Goal: Task Accomplishment & Management: Use online tool/utility

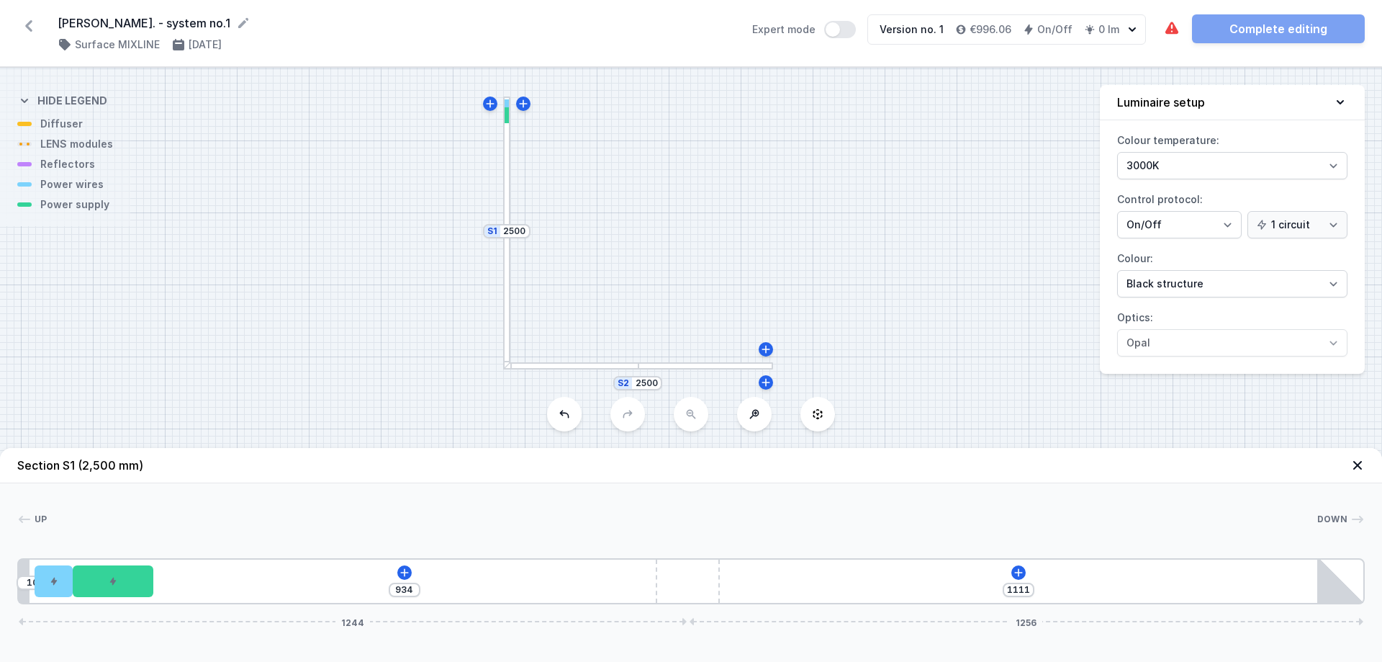
select select "2"
click at [405, 570] on icon at bounding box center [405, 573] width 12 height 12
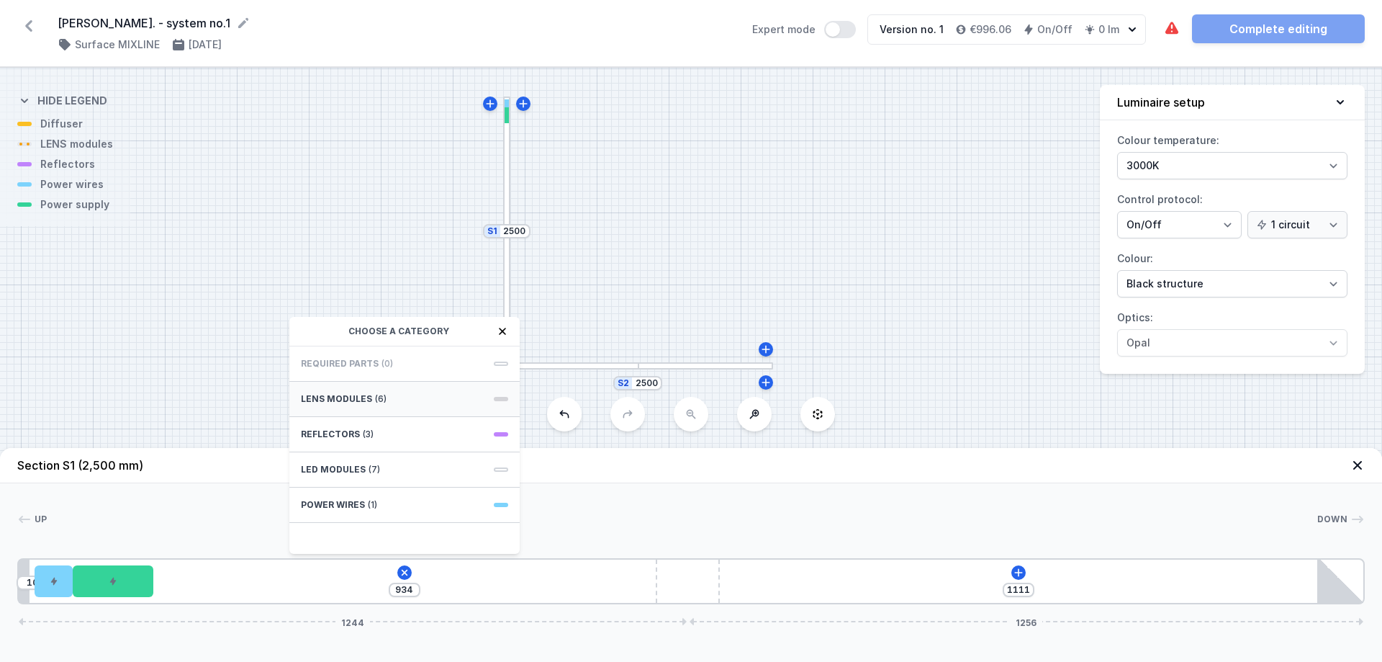
click at [431, 394] on div "LENS modules (6)" at bounding box center [404, 399] width 230 height 35
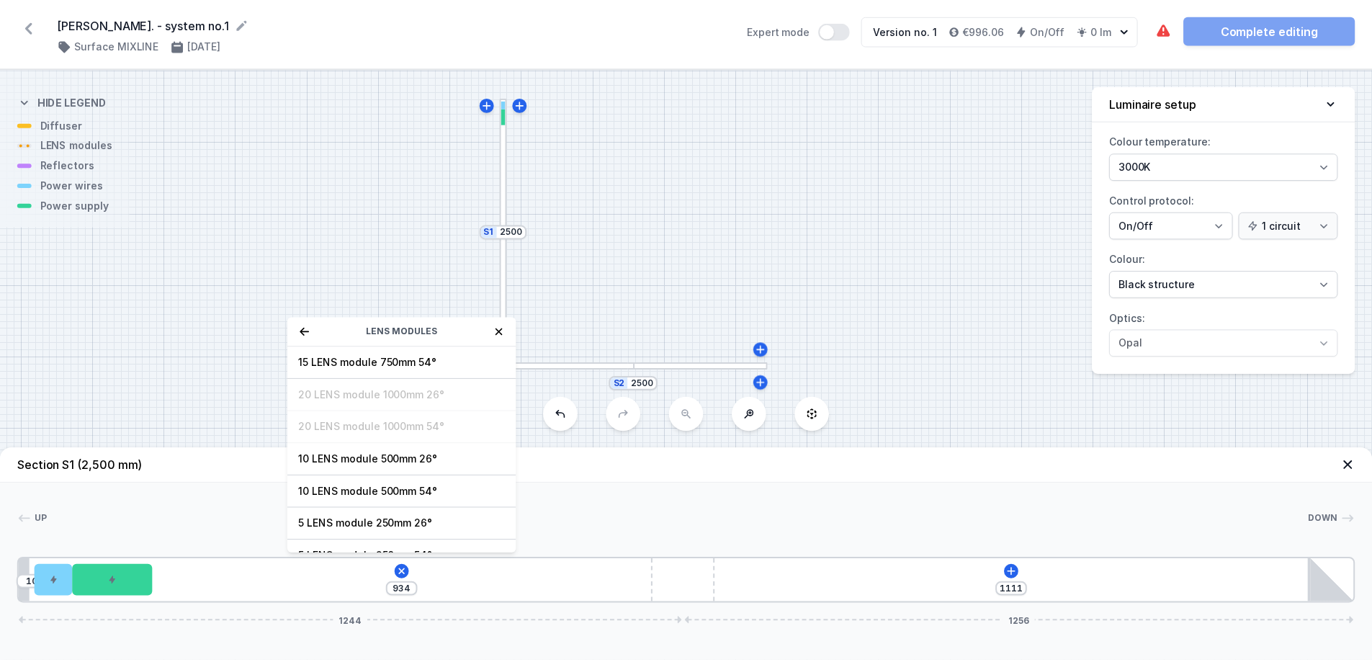
scroll to position [23, 0]
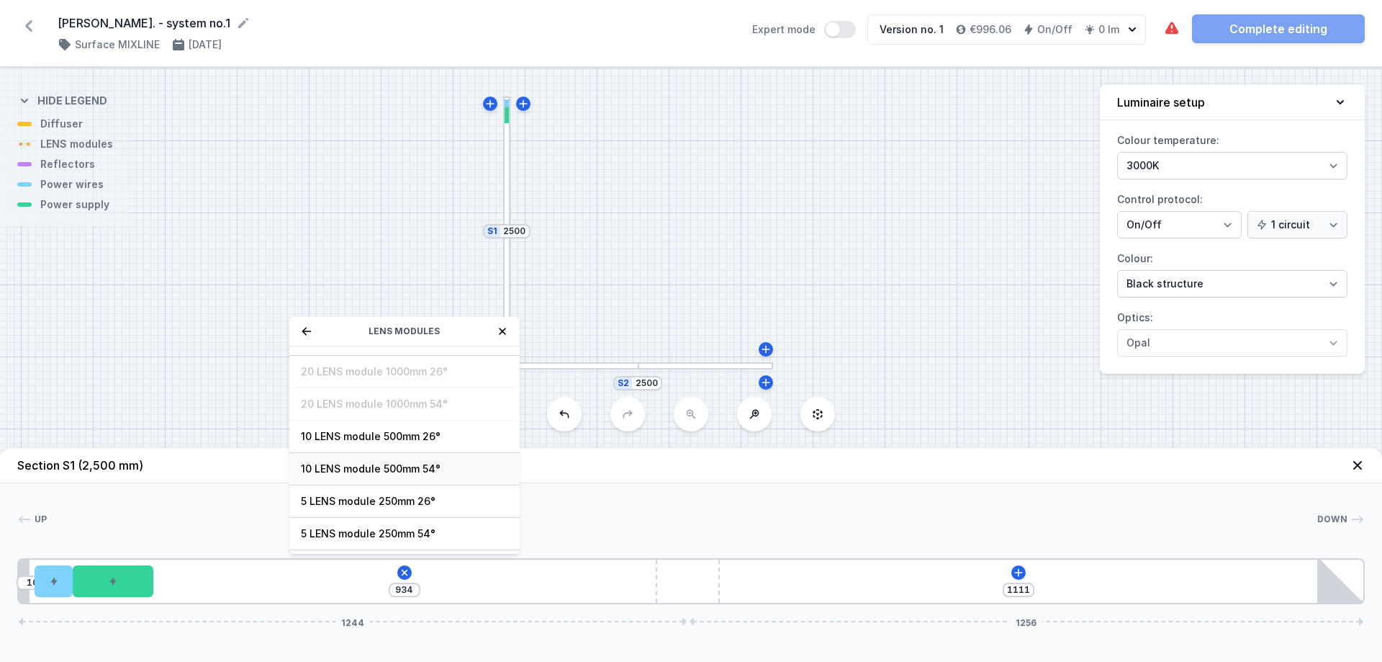
click at [390, 469] on span "10 LENS module 500mm 54°" at bounding box center [404, 469] width 207 height 14
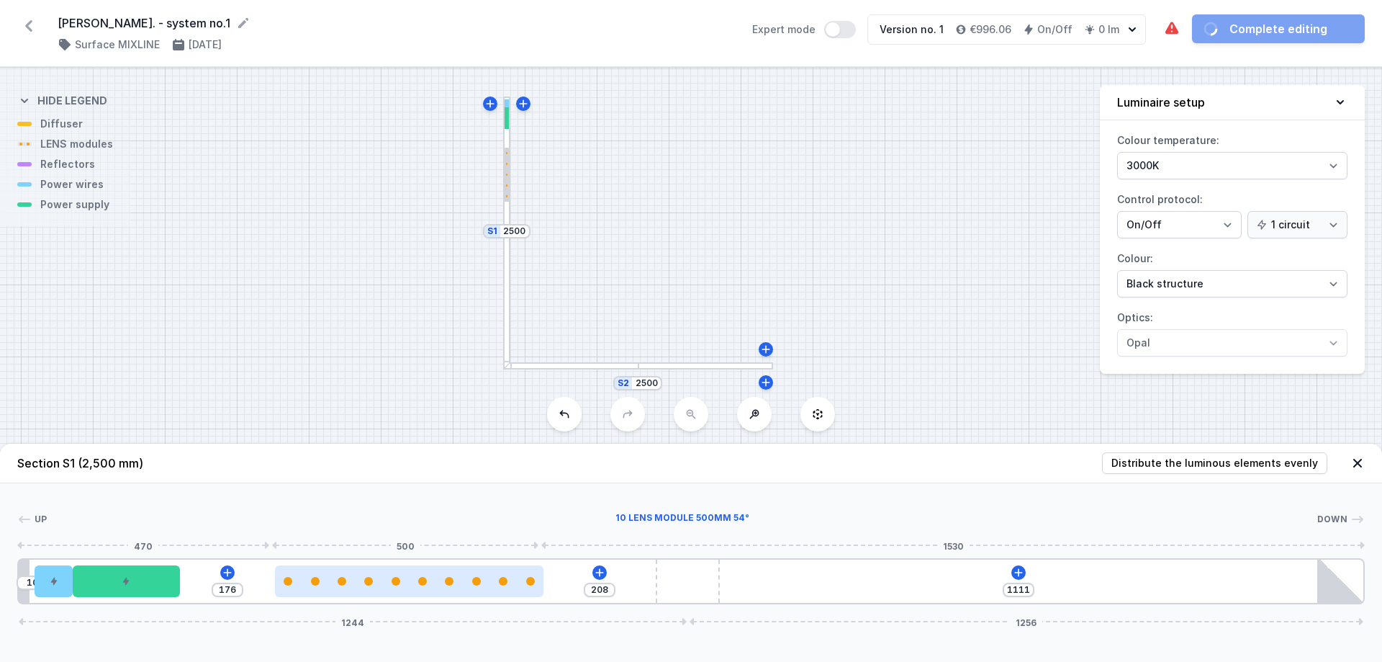
type input "203"
type input "181"
type input "192"
type input "176"
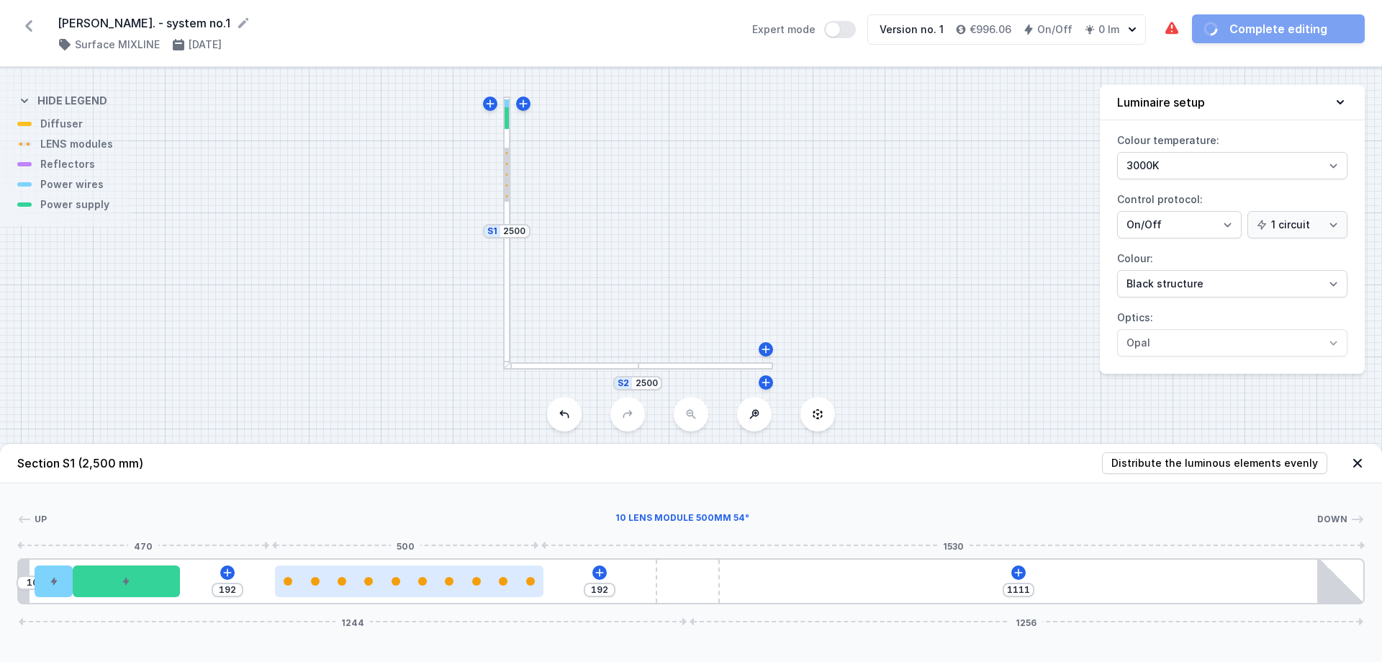
type input "208"
type input "169"
type input "215"
type input "170"
type input "214"
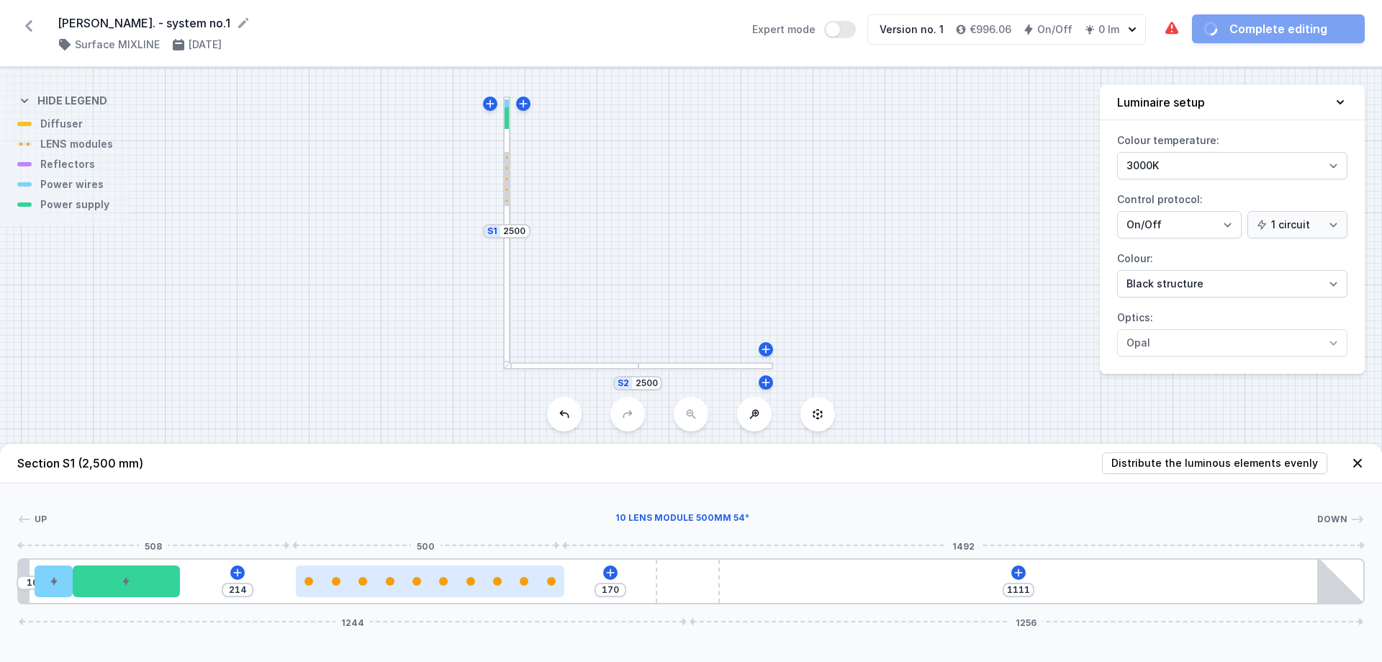
type input "239"
type input "145"
type input "256"
type input "128"
type input "271"
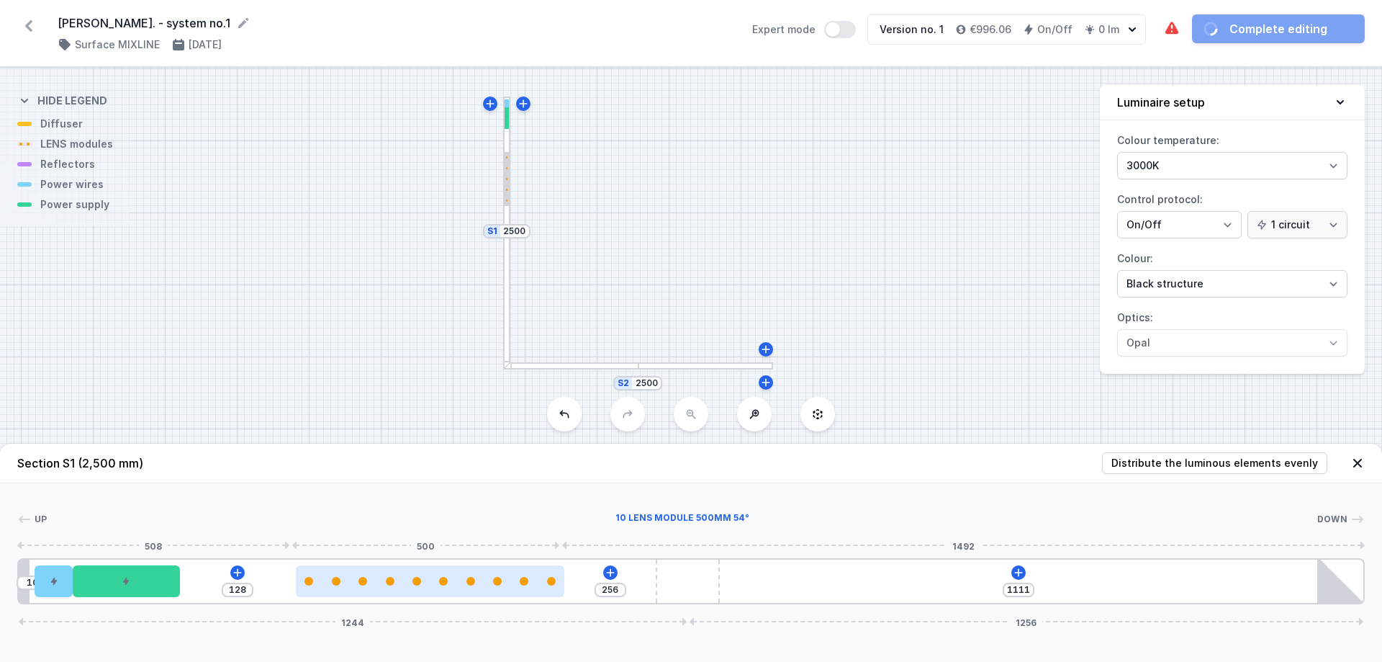
type input "113"
type input "286"
type input "98"
type input "290"
type input "94"
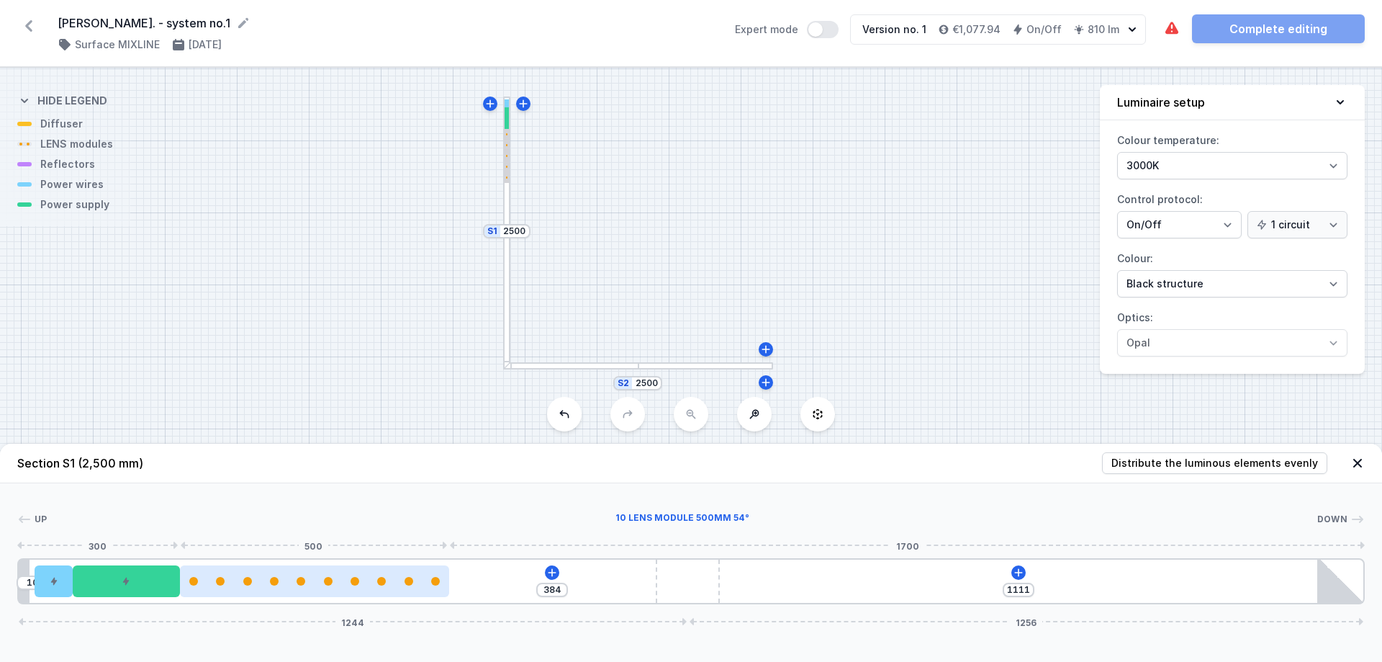
drag, startPoint x: 305, startPoint y: 582, endPoint x: 354, endPoint y: 585, distance: 49.0
click at [354, 585] on div at bounding box center [314, 581] width 269 height 9
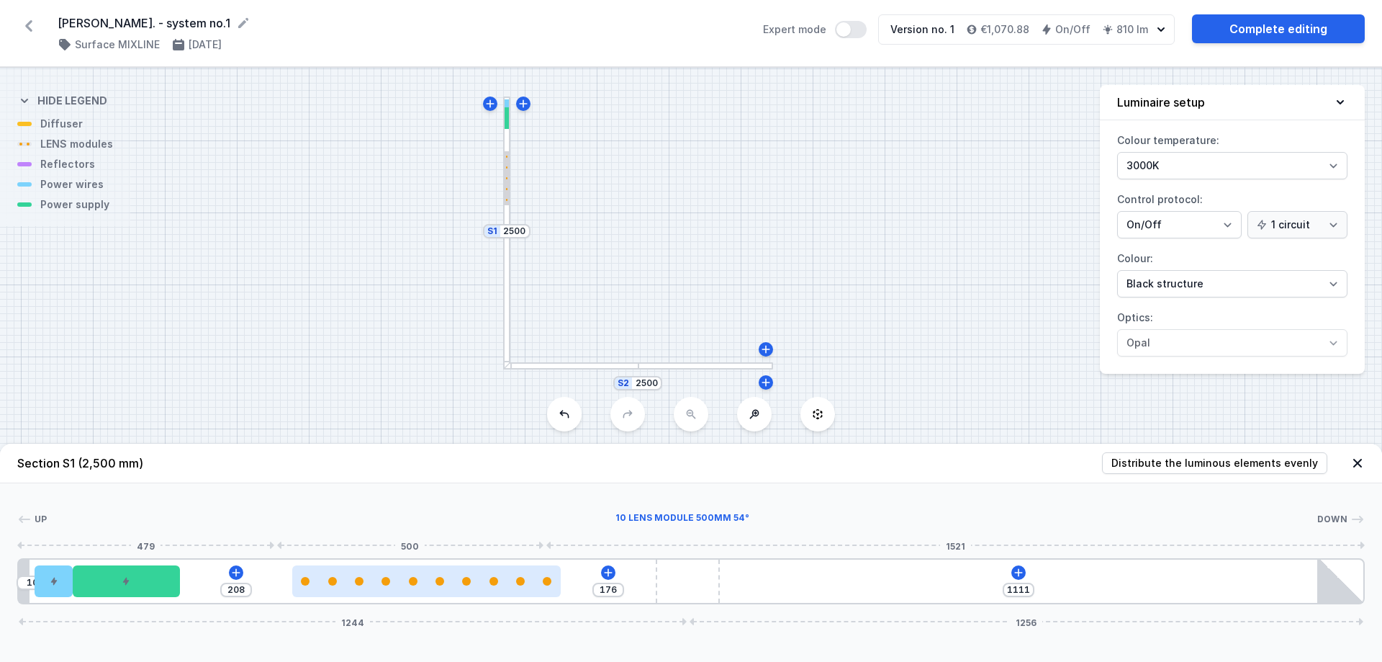
type input "133"
type input "251"
type input "118"
type input "266"
type input "104"
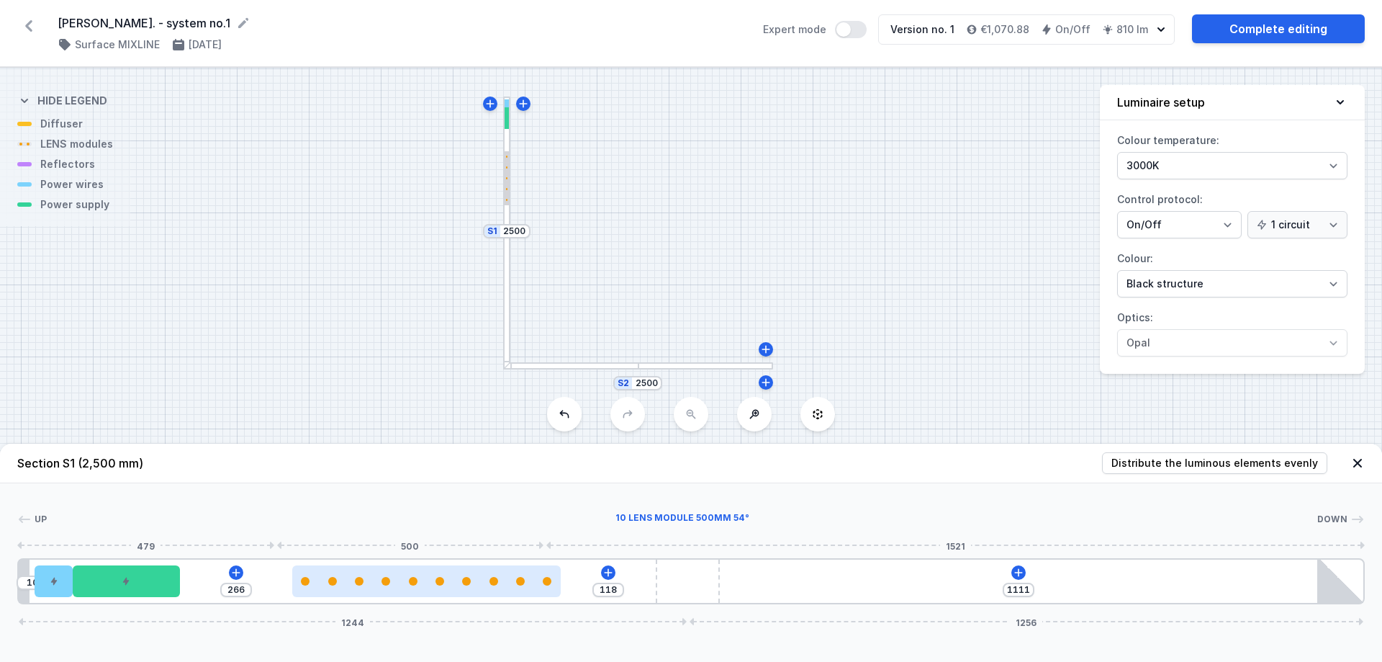
type input "280"
type input "100"
type input "284"
type input "98"
type input "286"
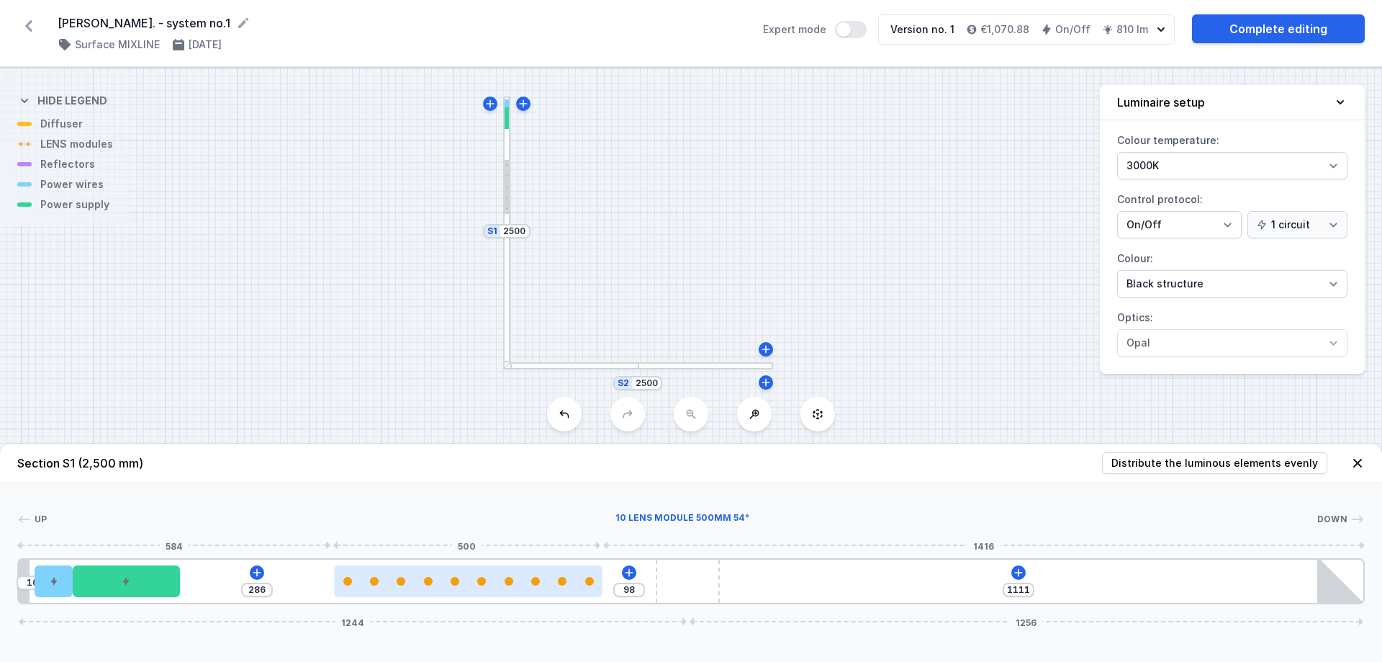
type input "109"
type input "275"
type input "241"
type input "143"
type input "266"
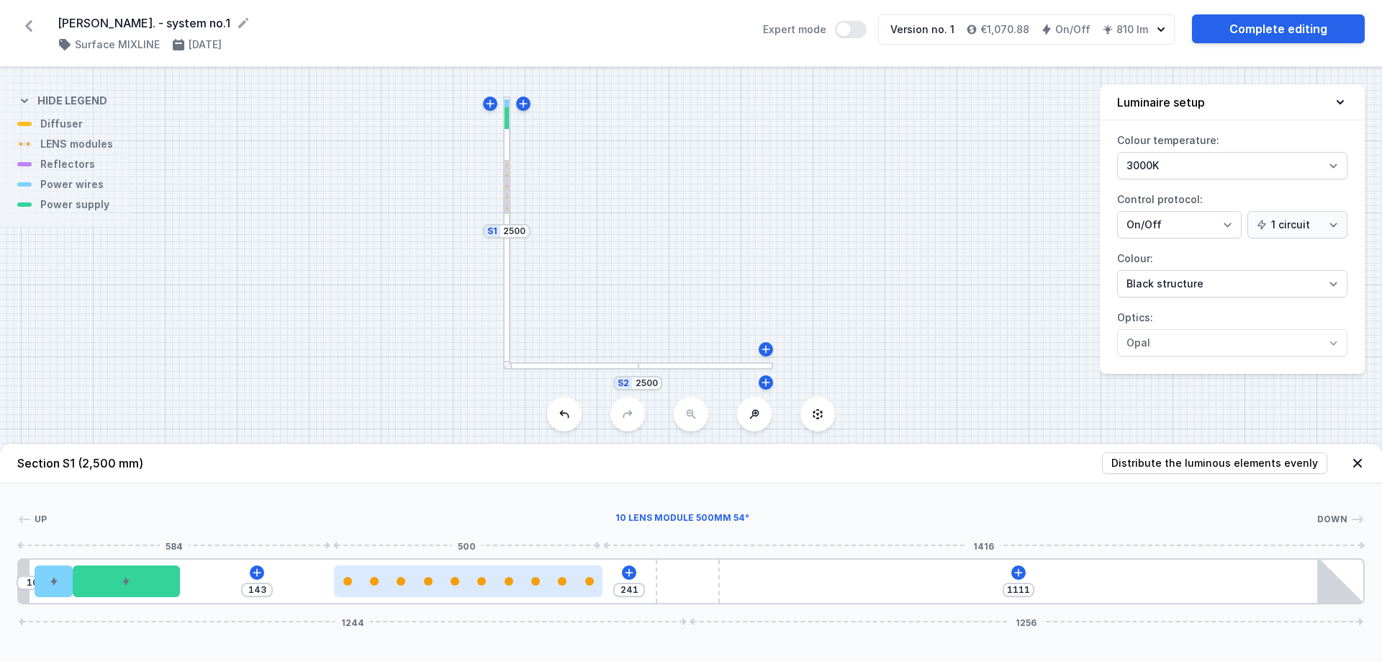
type input "118"
type input "282"
type input "102"
type input "286"
type input "98"
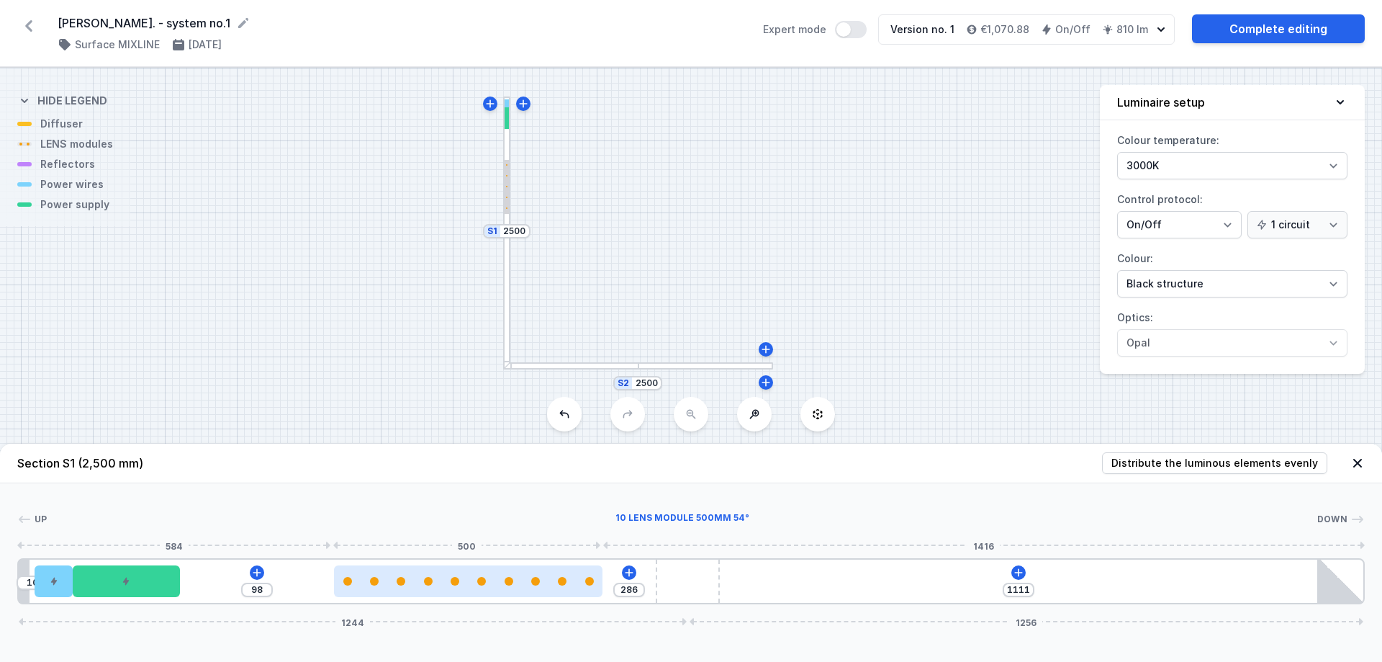
type input "290"
type input "94"
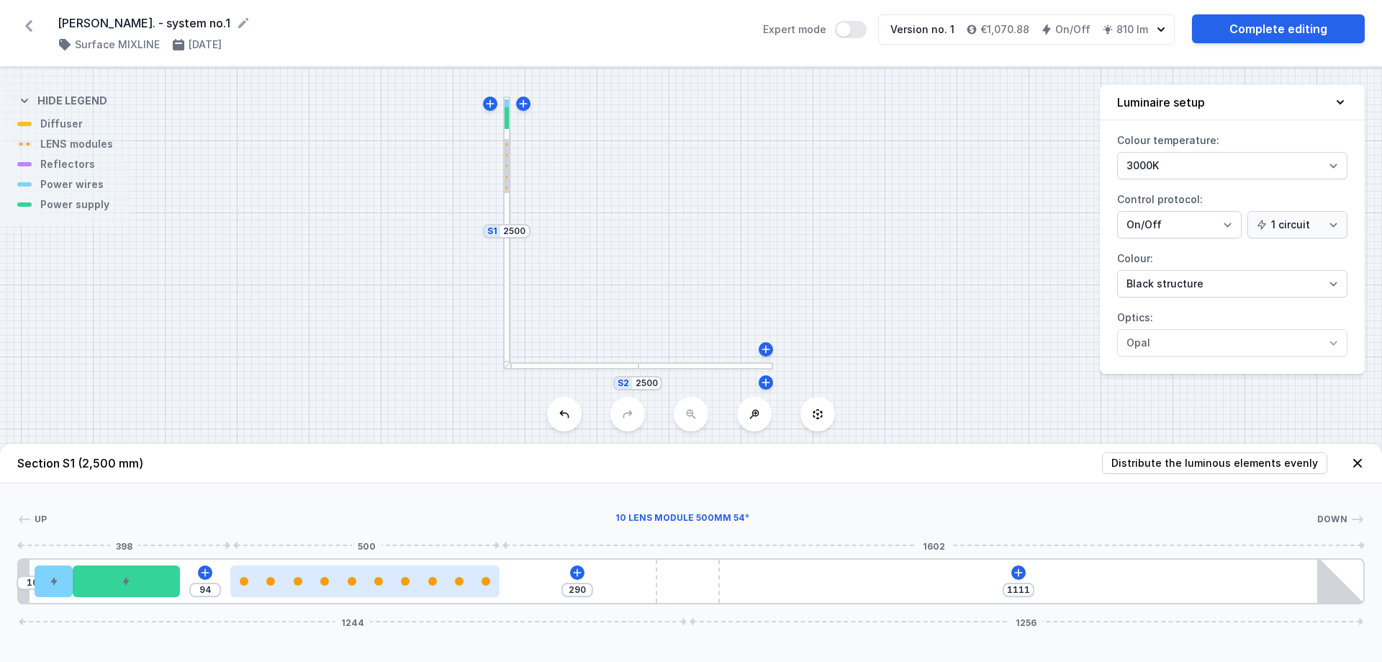
type input "295"
type input "89"
type input "304"
type input "80"
type input "311"
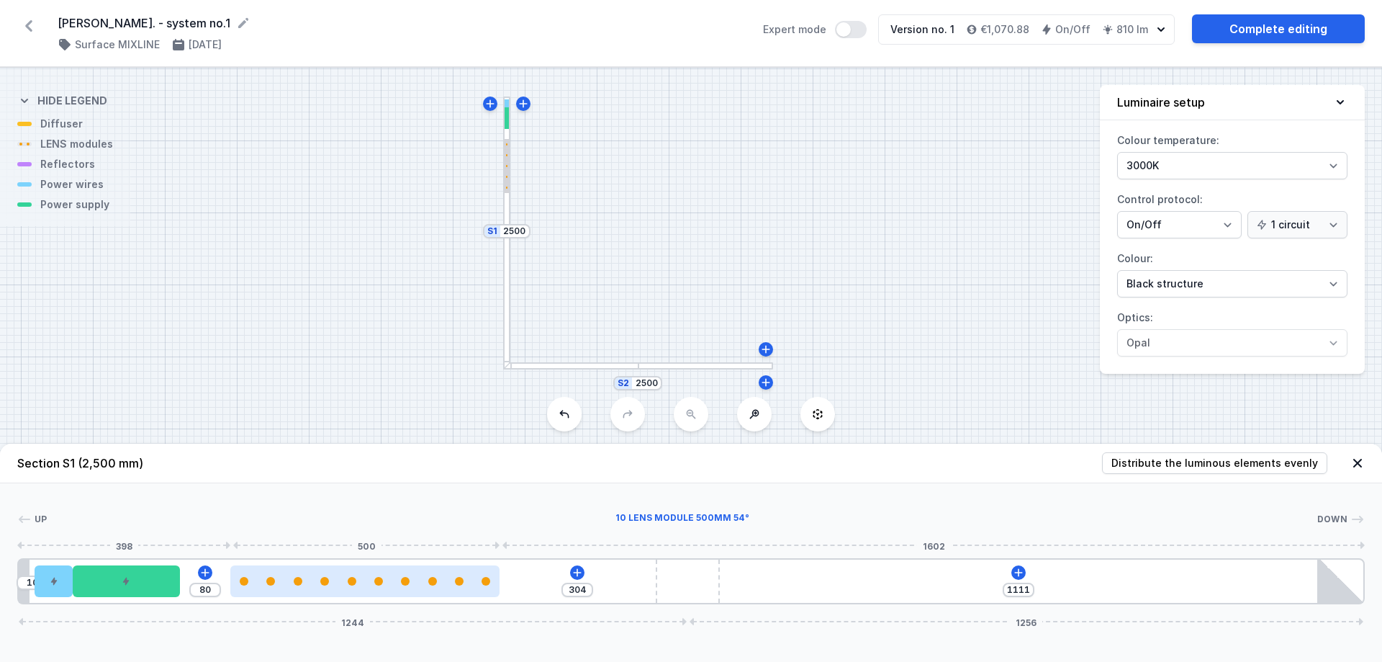
type input "73"
type input "384"
drag, startPoint x: 306, startPoint y: 585, endPoint x: 317, endPoint y: 585, distance: 10.8
click at [317, 585] on div at bounding box center [314, 581] width 269 height 32
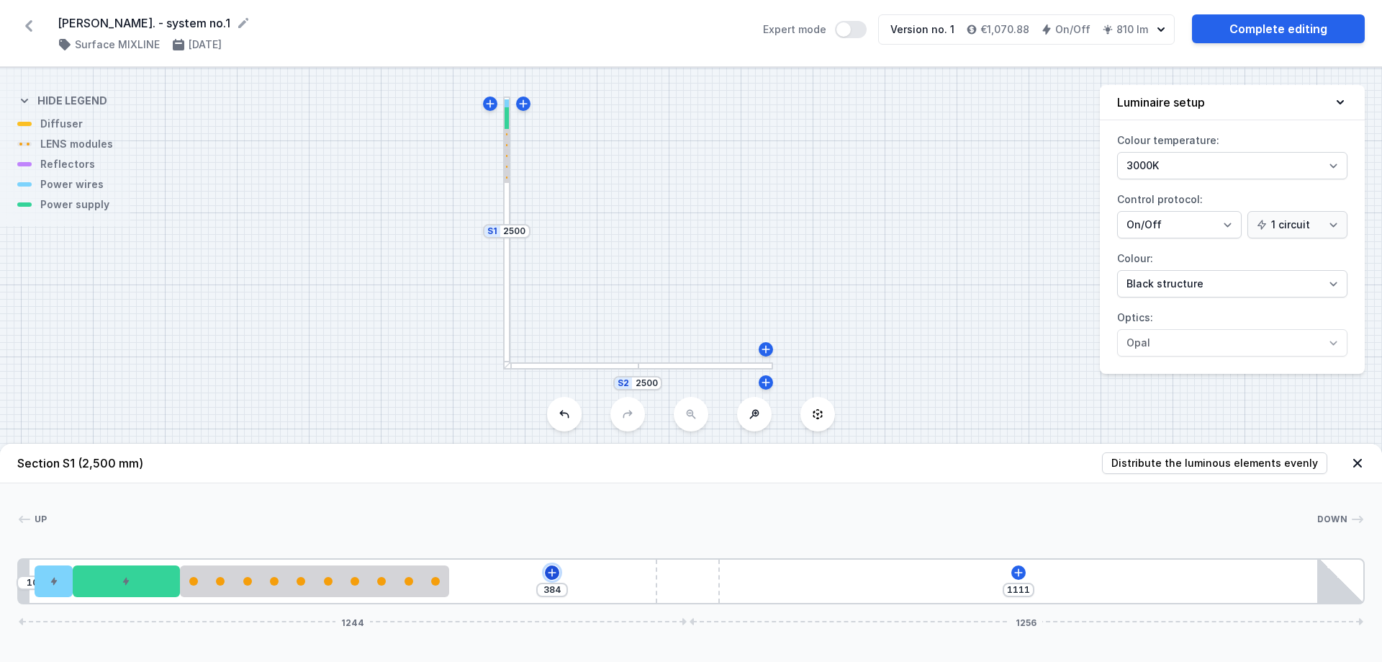
click at [552, 570] on icon at bounding box center [552, 573] width 12 height 12
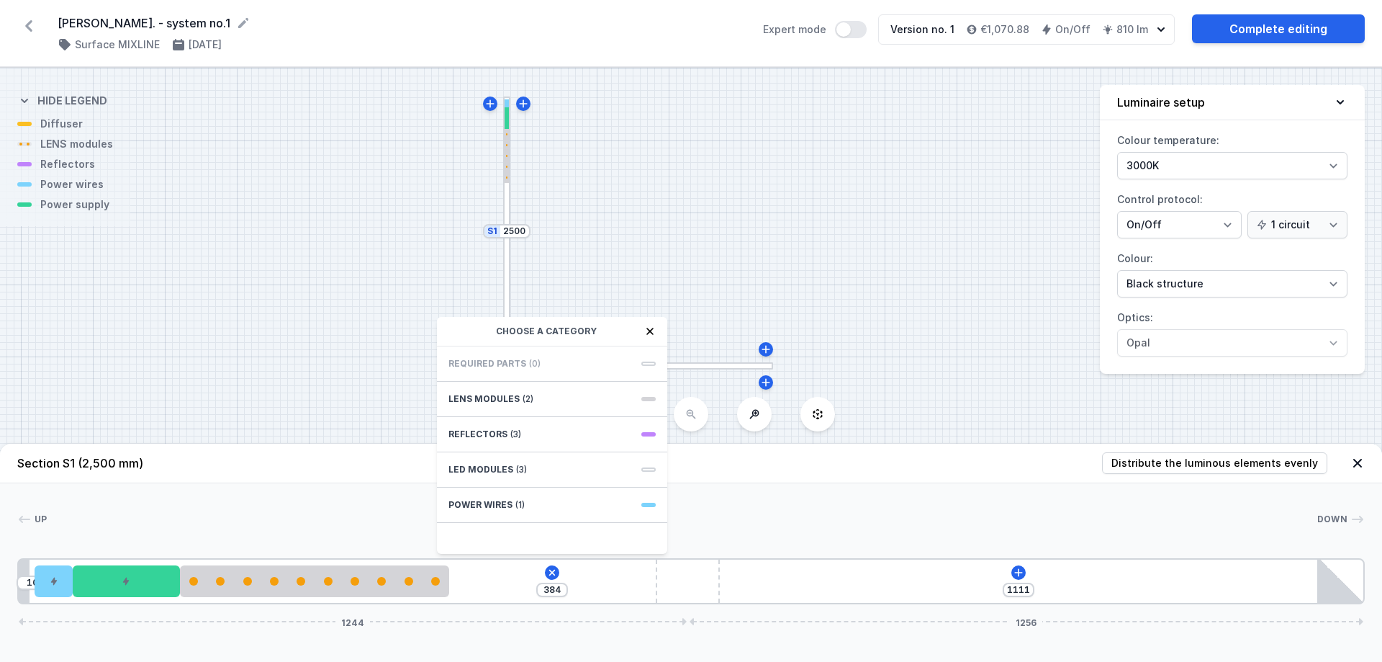
click at [22, 21] on icon at bounding box center [28, 25] width 23 height 23
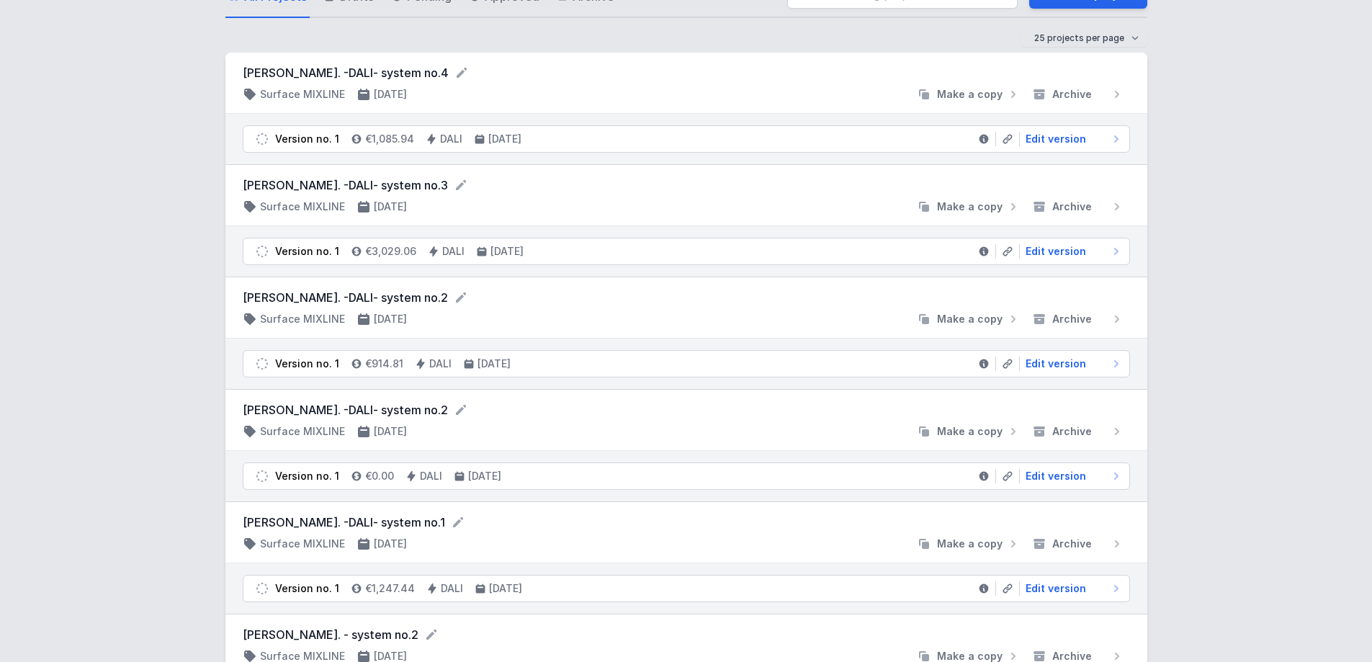
scroll to position [72, 0]
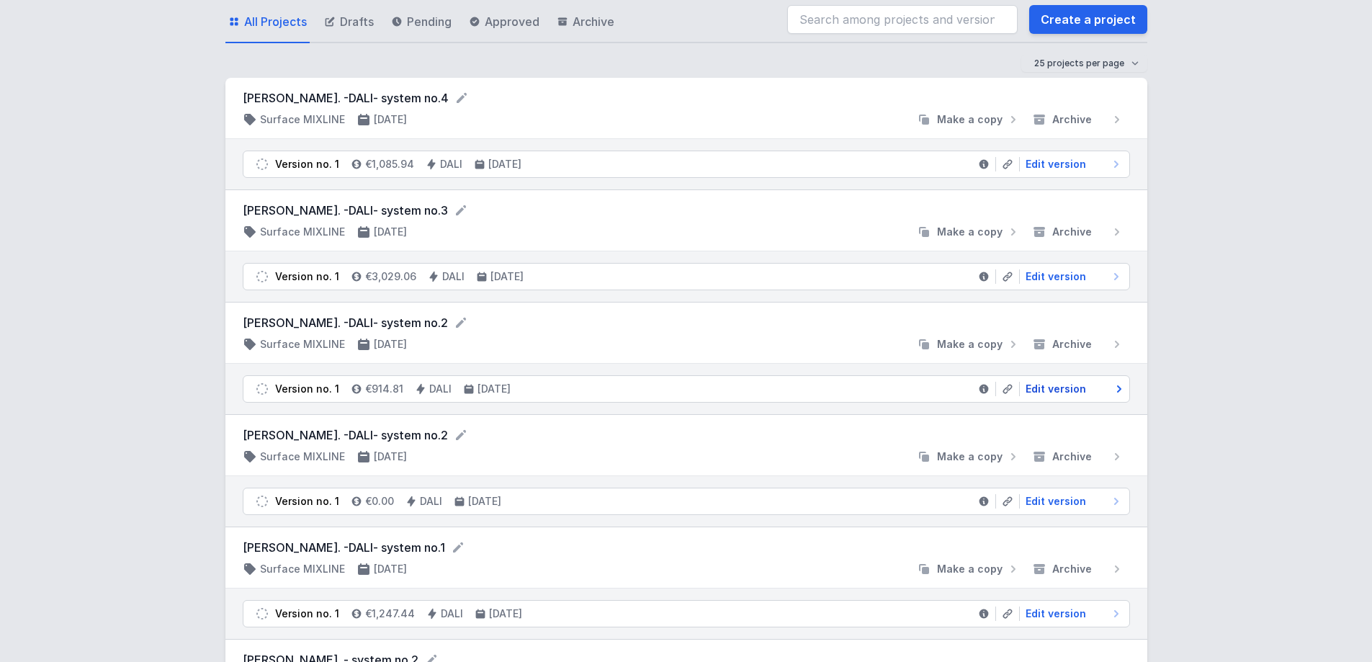
click at [1037, 392] on span "Edit version" at bounding box center [1055, 389] width 60 height 14
select select "4"
select select "2"
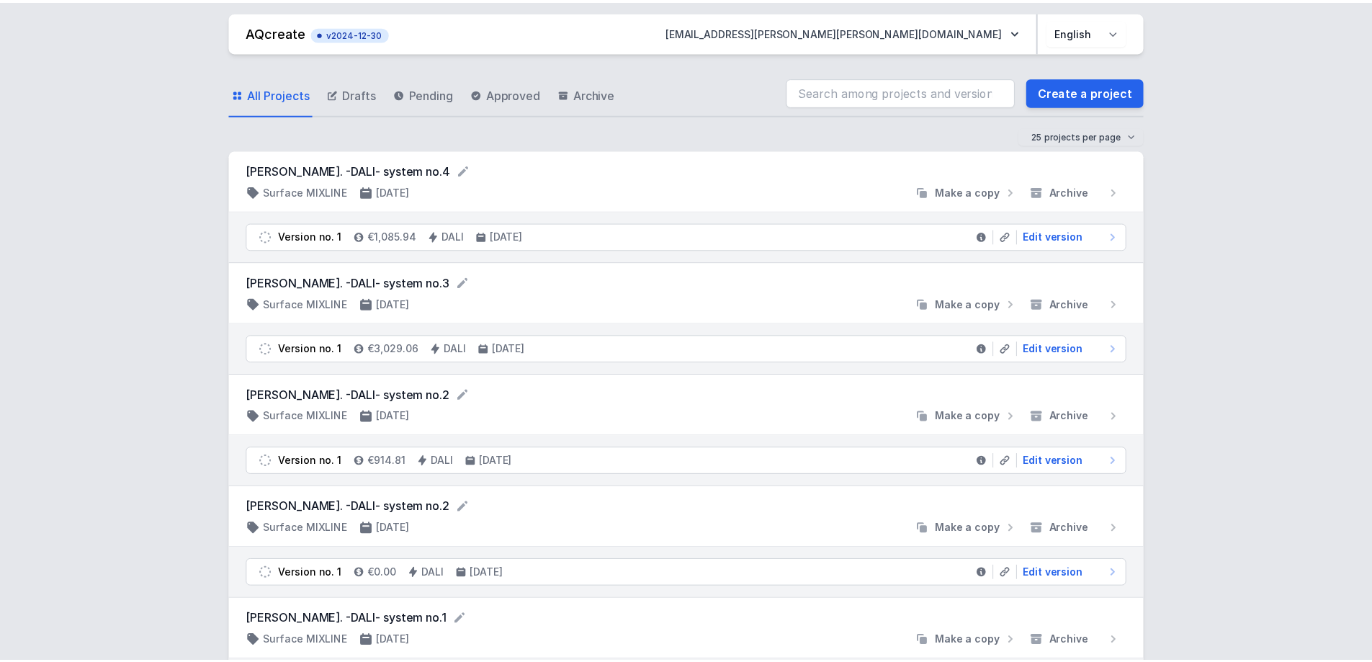
scroll to position [72, 0]
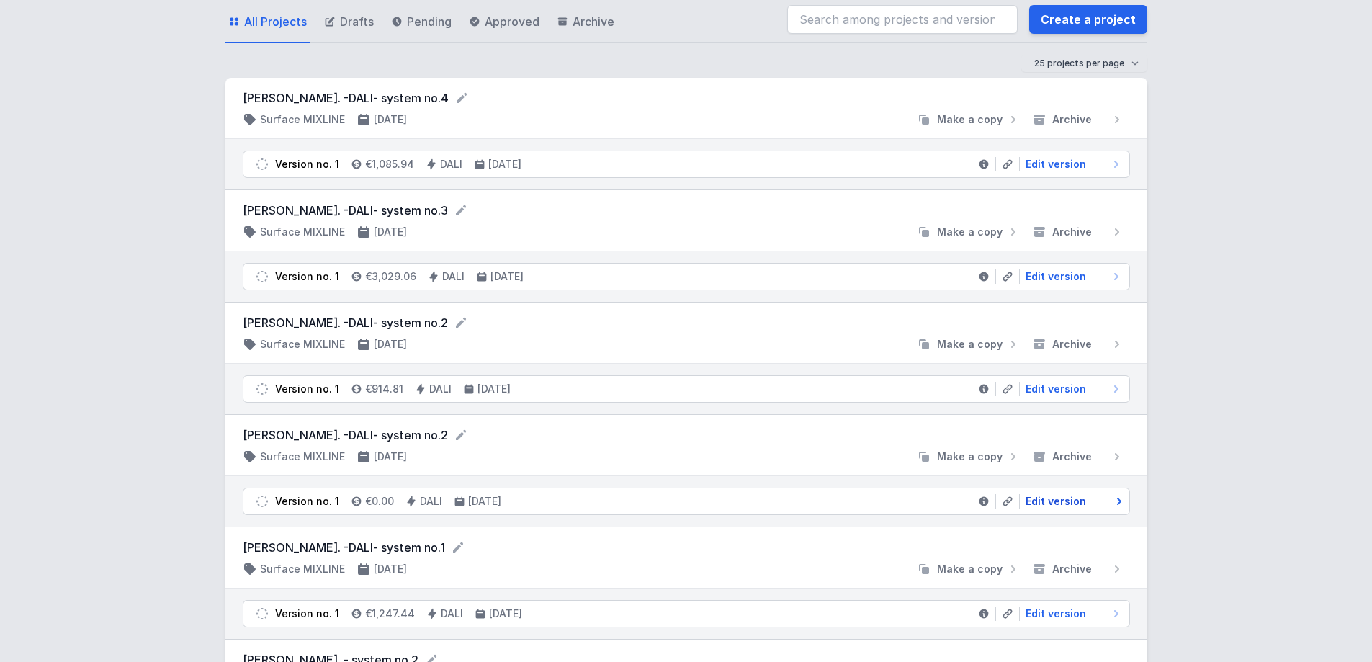
click at [1040, 503] on span "Edit version" at bounding box center [1055, 501] width 60 height 14
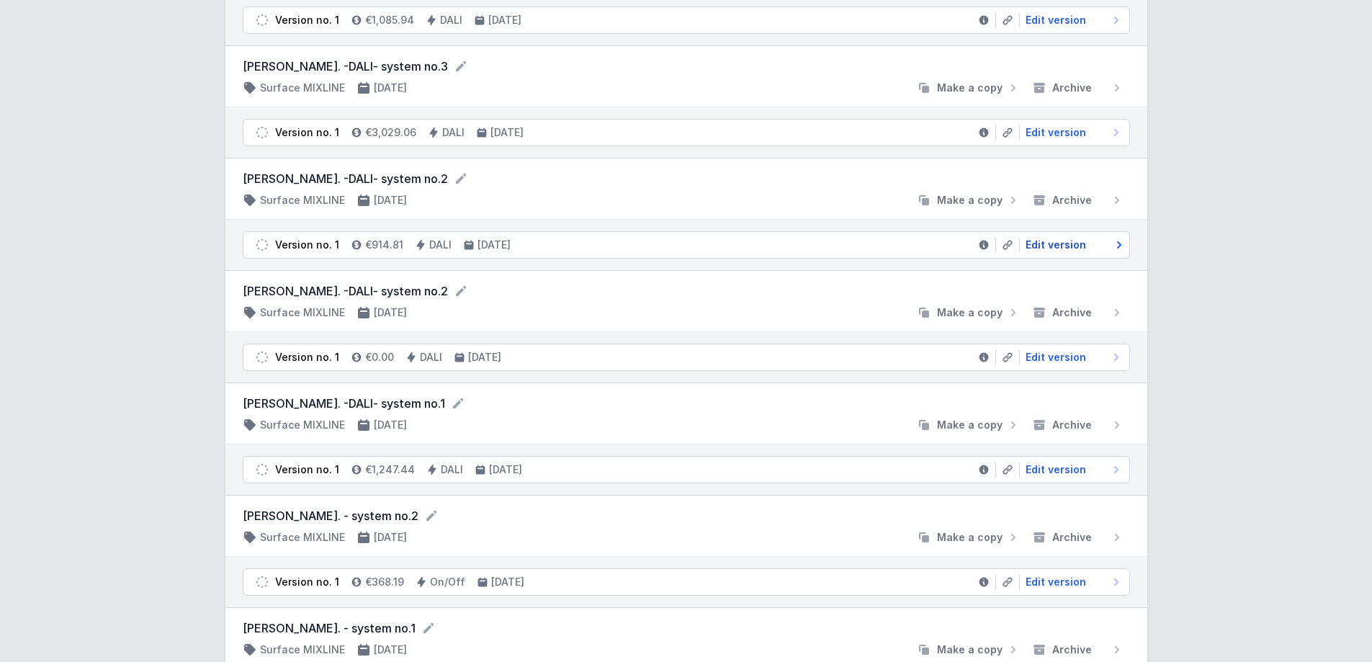
click at [1058, 243] on span "Edit version" at bounding box center [1055, 245] width 60 height 14
select select "4"
select select "2"
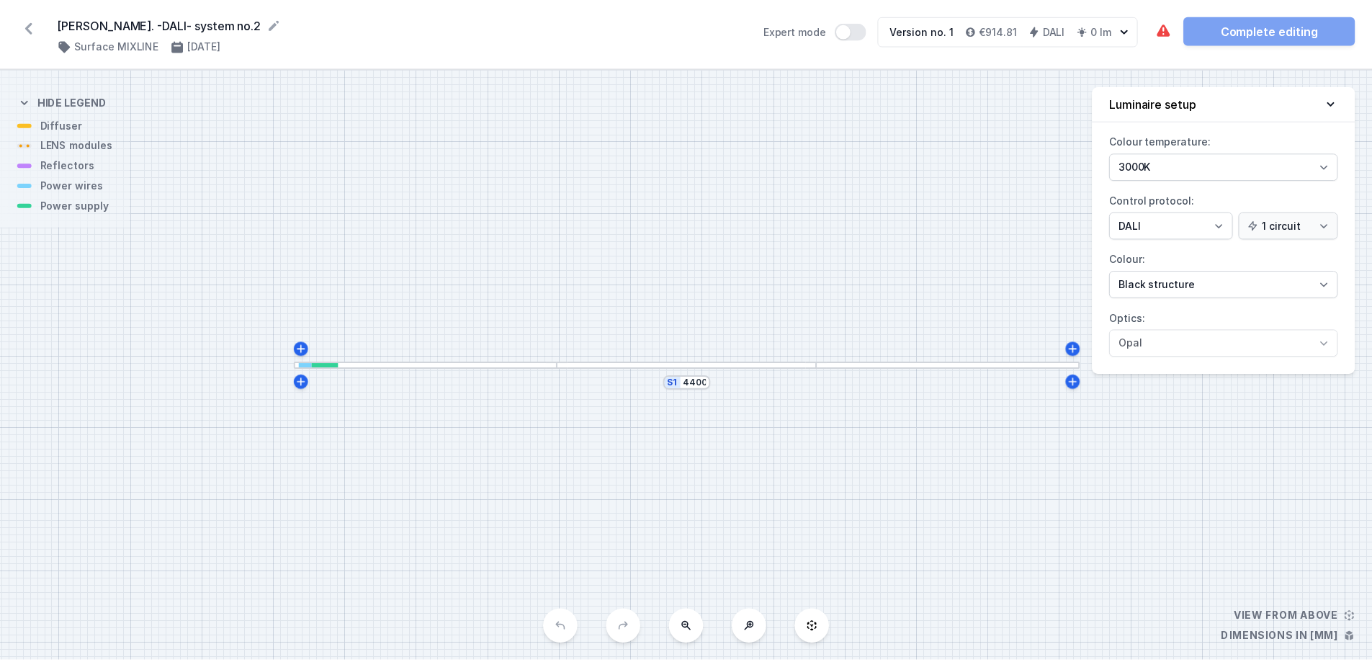
scroll to position [216, 0]
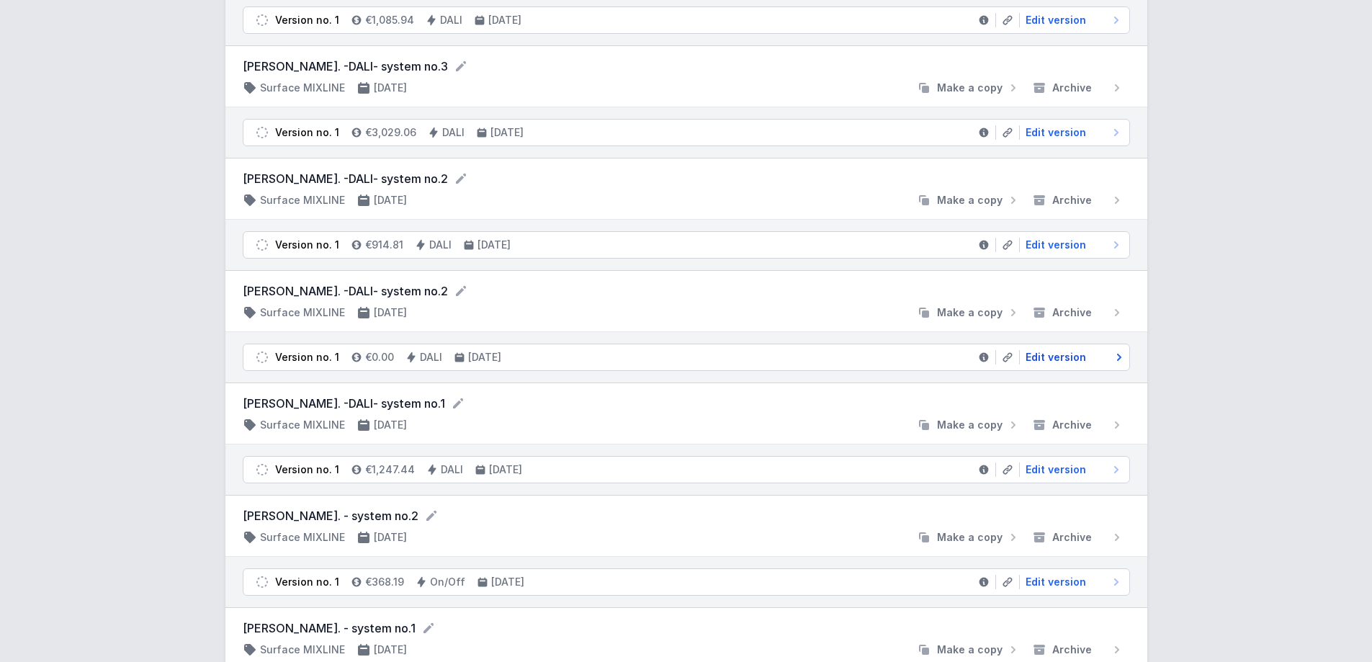
click at [1053, 355] on span "Edit version" at bounding box center [1055, 357] width 60 height 14
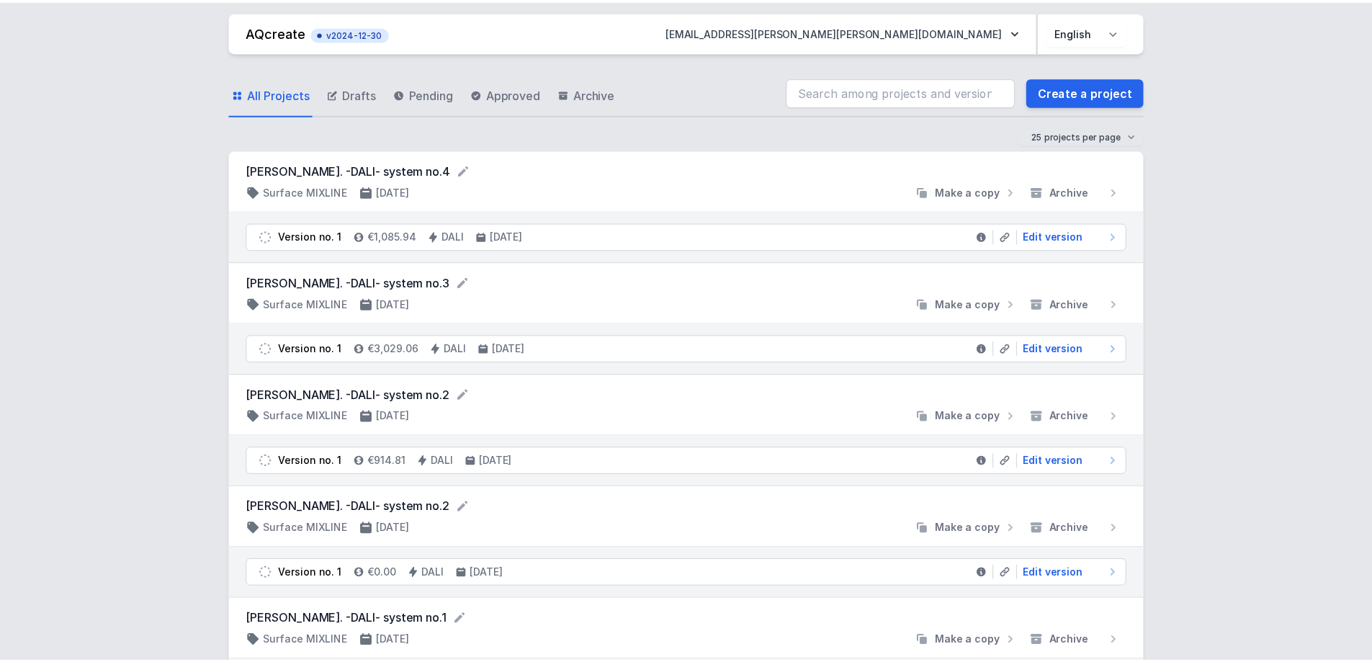
scroll to position [216, 0]
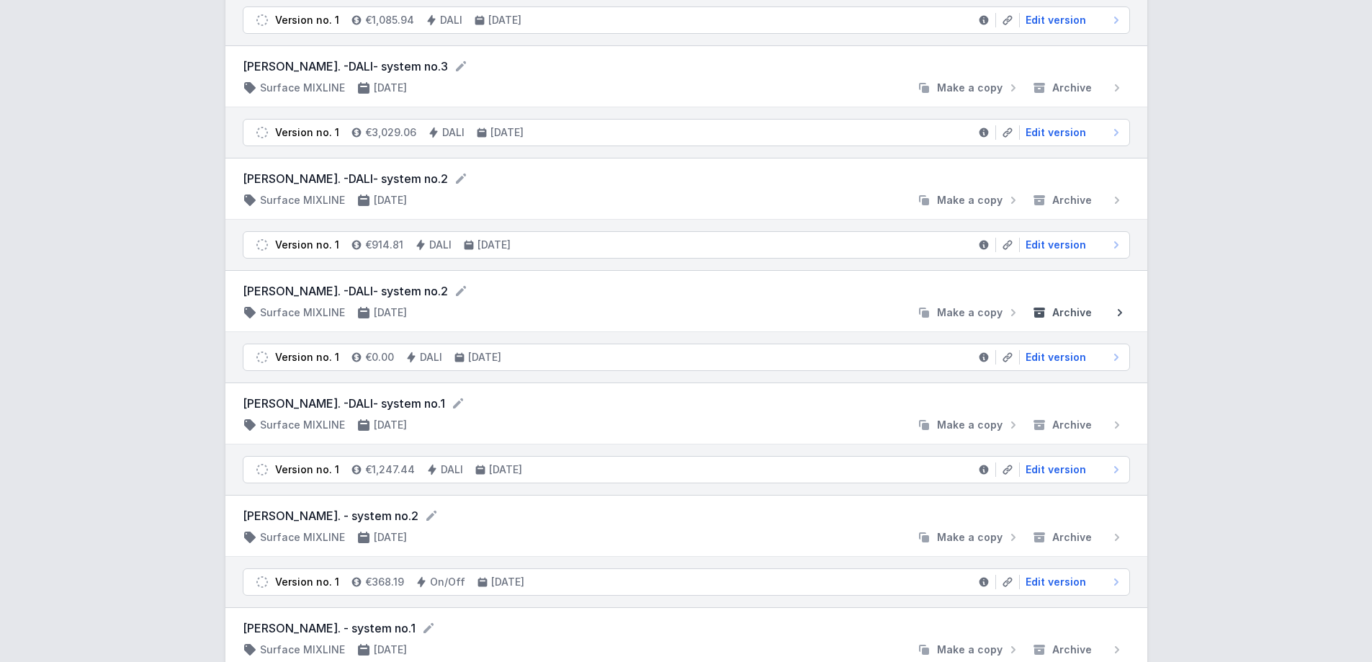
click at [1063, 308] on span "Archive" at bounding box center [1072, 312] width 40 height 14
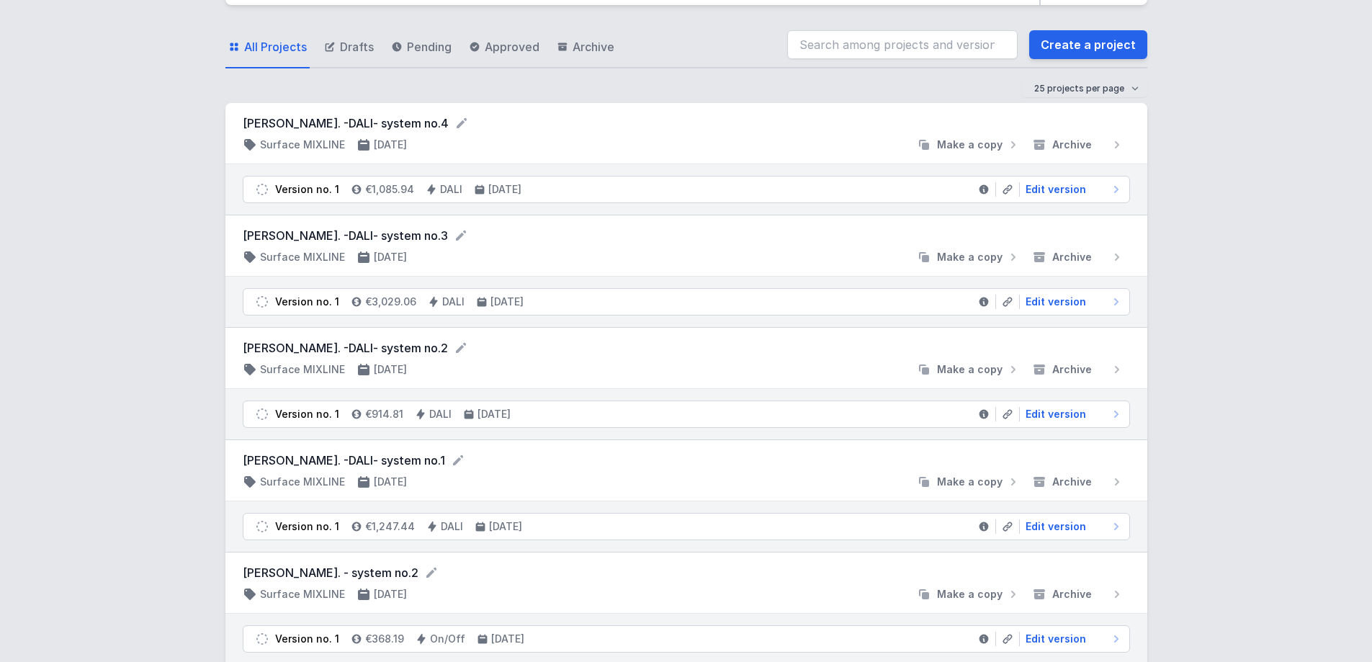
scroll to position [72, 0]
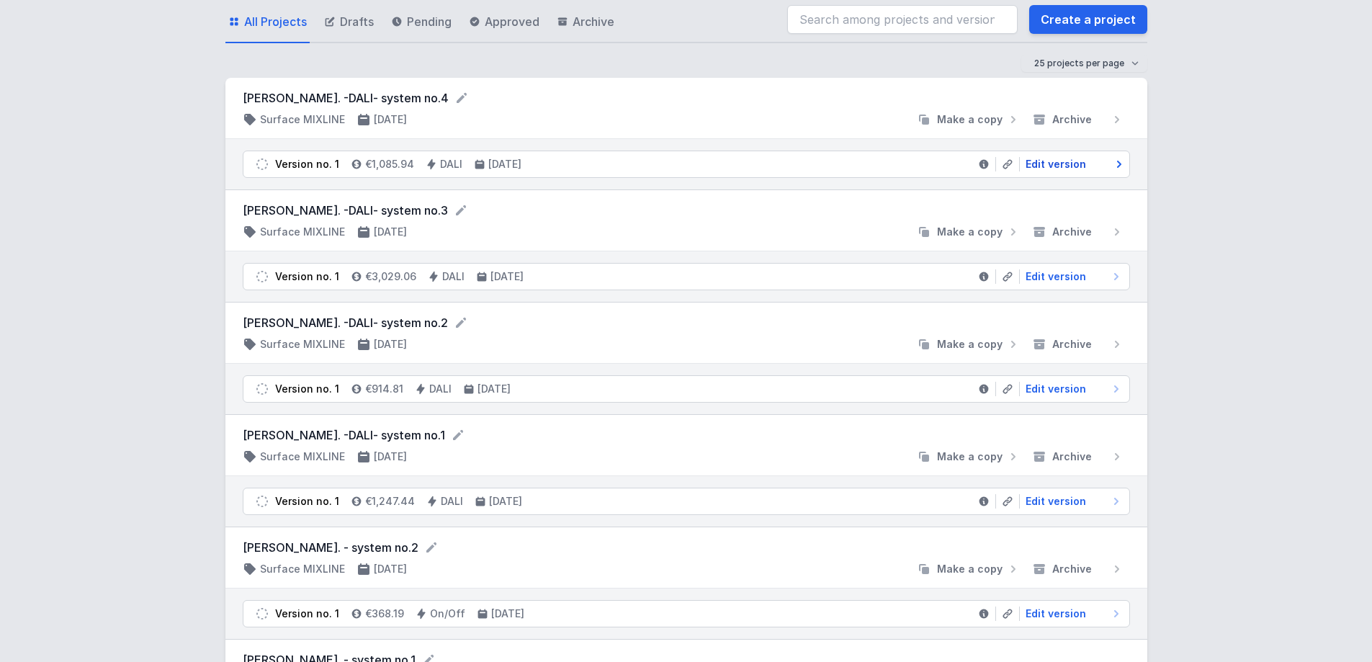
click at [1058, 162] on span "Edit version" at bounding box center [1055, 164] width 60 height 14
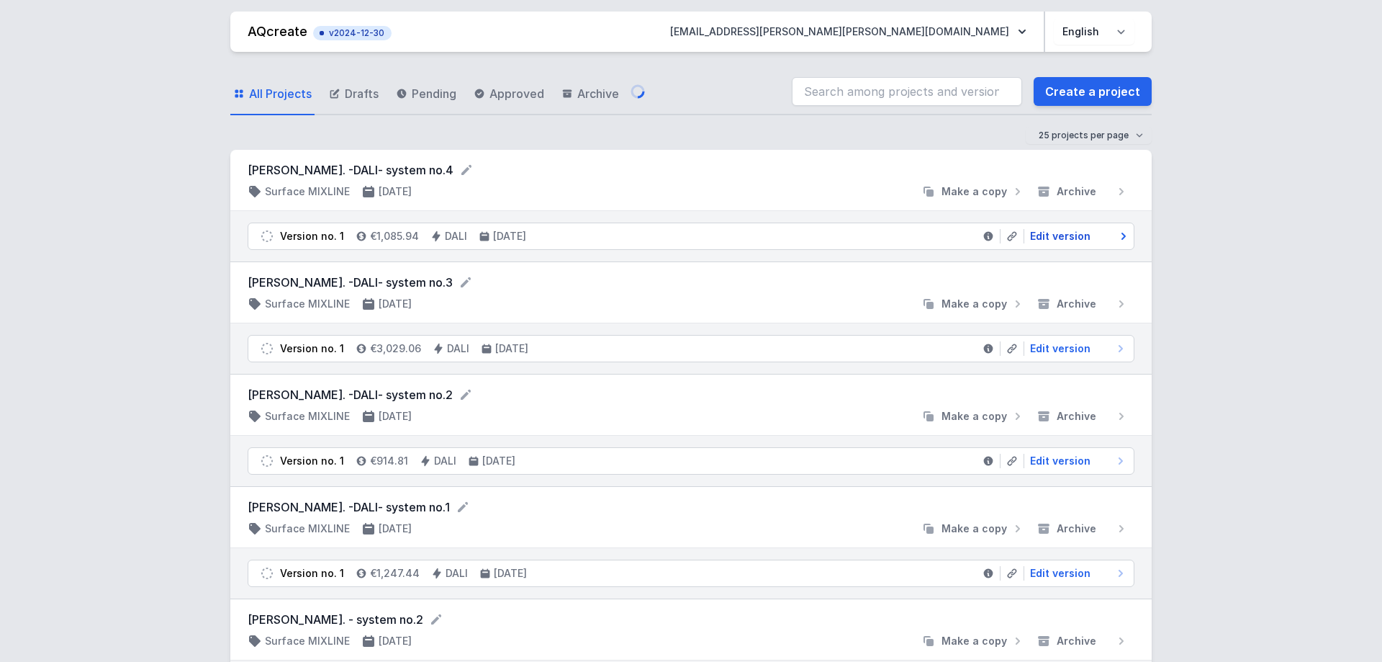
select select "4"
select select "2"
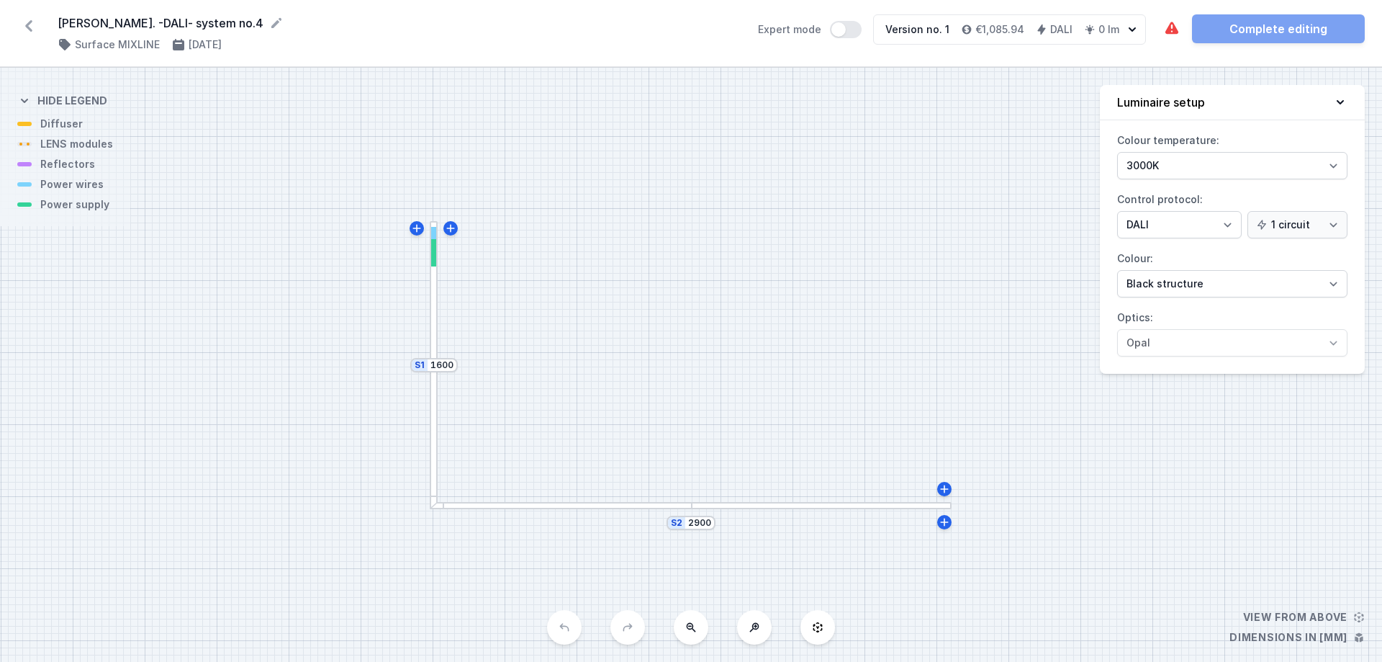
click at [433, 302] on div at bounding box center [434, 365] width 8 height 288
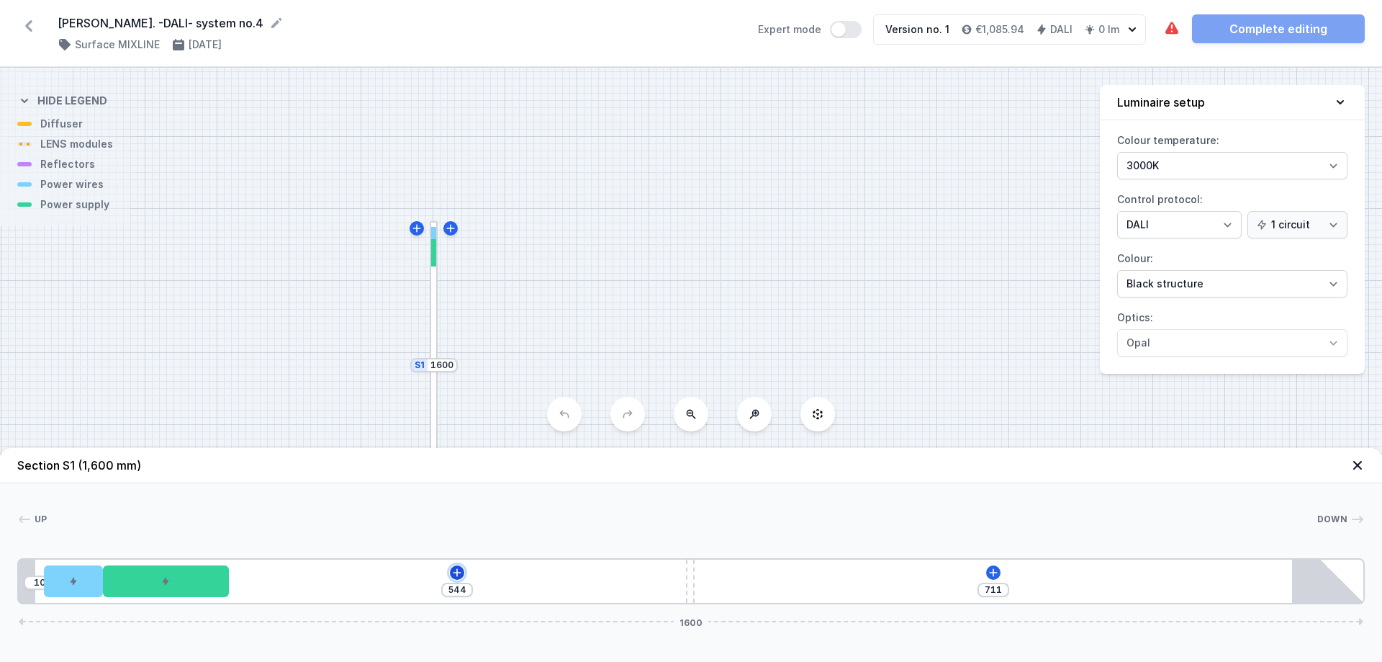
click at [457, 570] on icon at bounding box center [458, 572] width 8 height 8
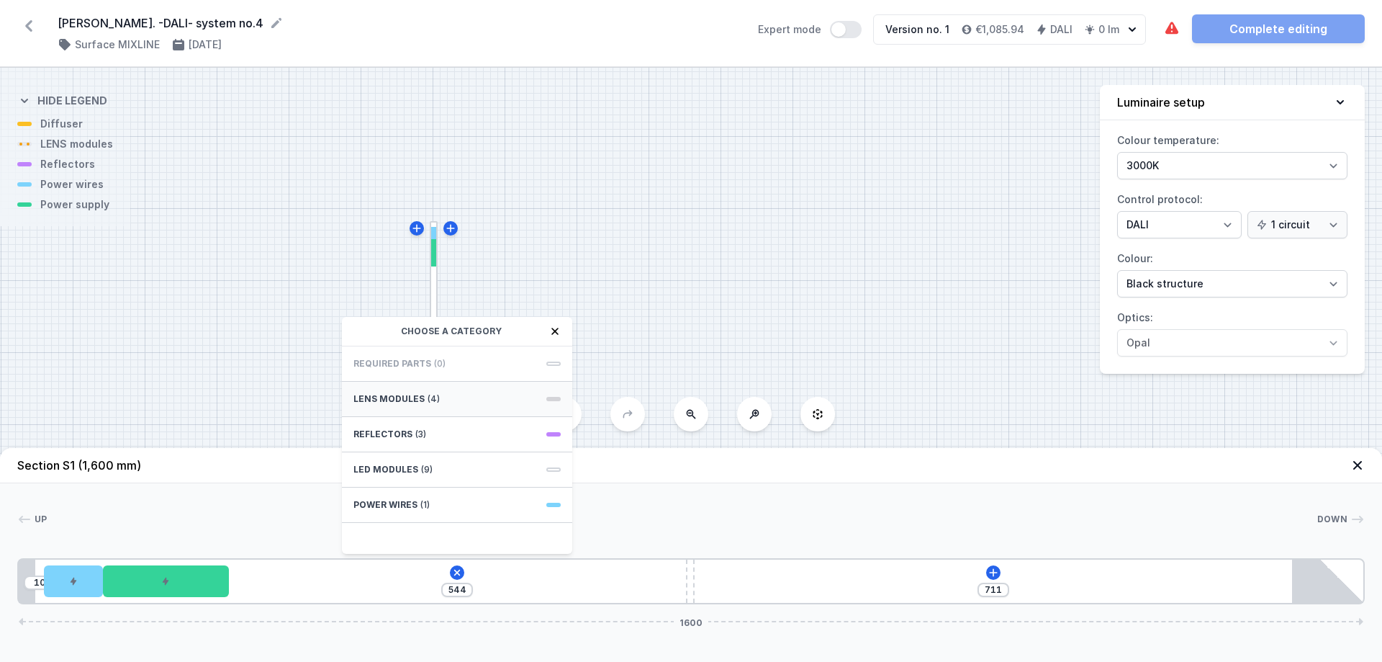
click at [462, 400] on div "LENS modules (4)" at bounding box center [457, 399] width 230 height 35
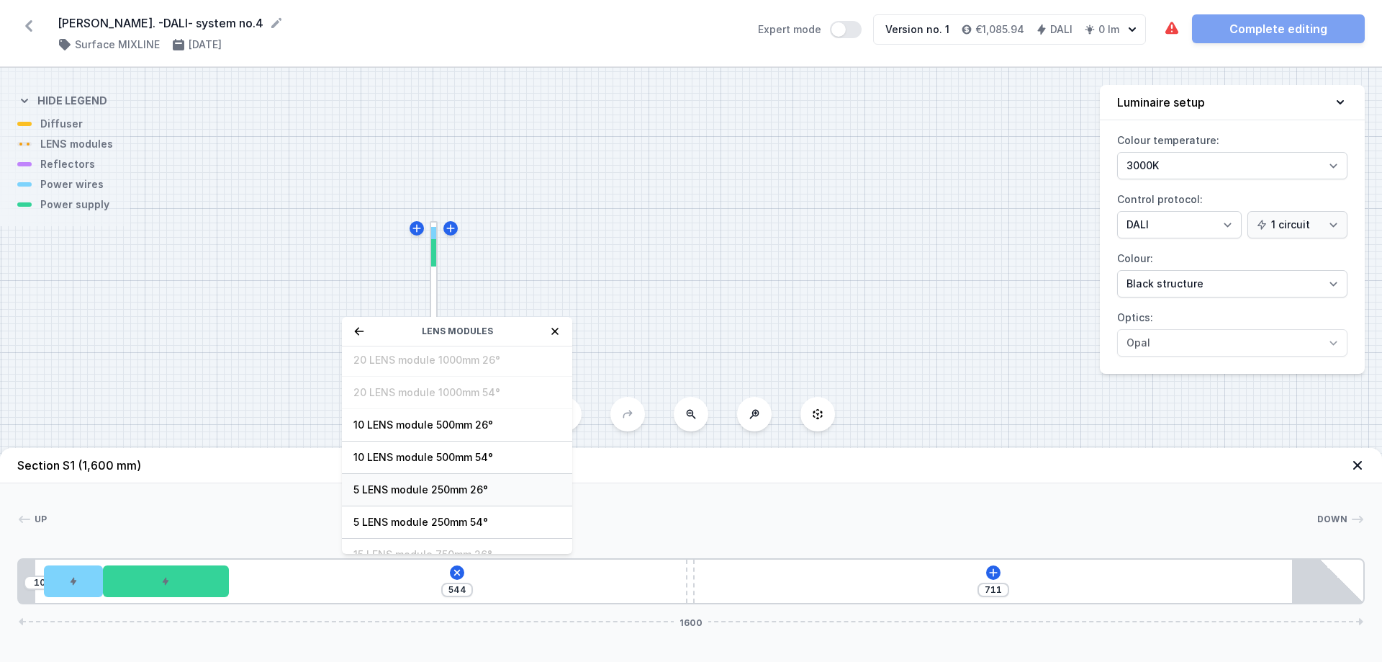
scroll to position [52, 0]
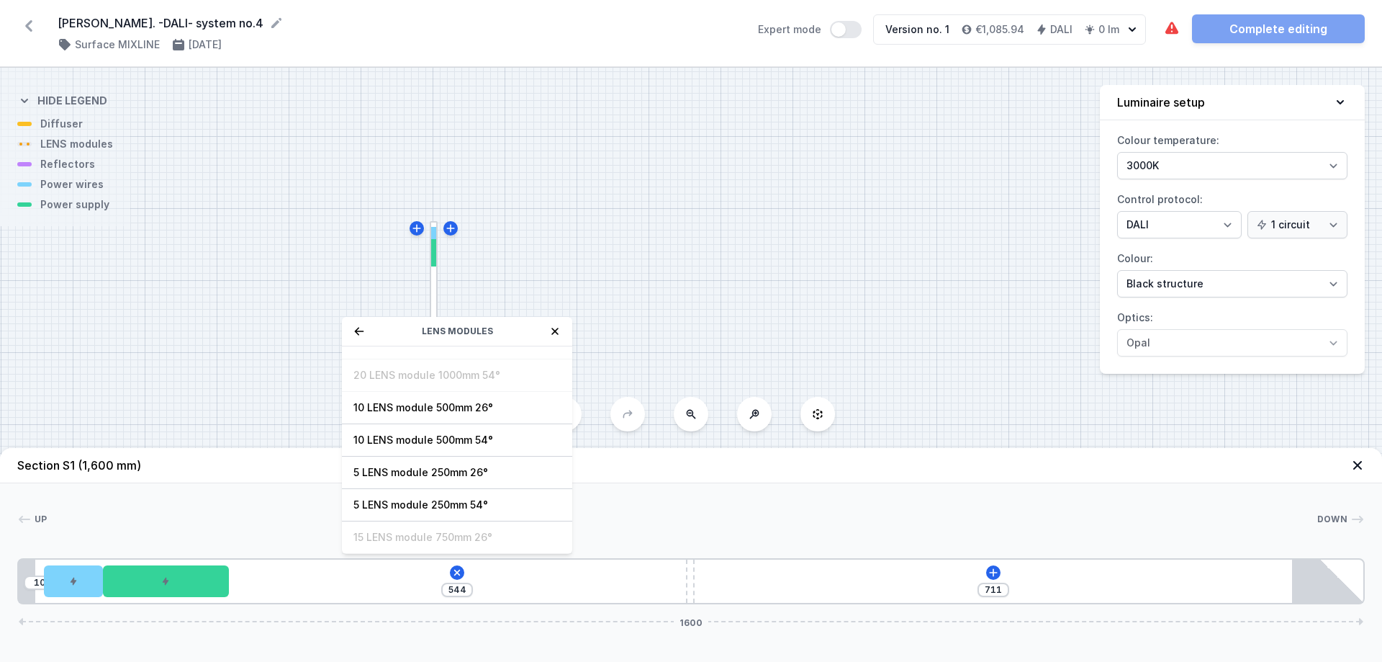
click at [352, 327] on div "LENS modules" at bounding box center [457, 332] width 230 height 30
click at [355, 330] on icon at bounding box center [360, 331] width 12 height 12
click at [454, 469] on div "LED modules (9)" at bounding box center [457, 469] width 230 height 35
